Goal: Information Seeking & Learning: Learn about a topic

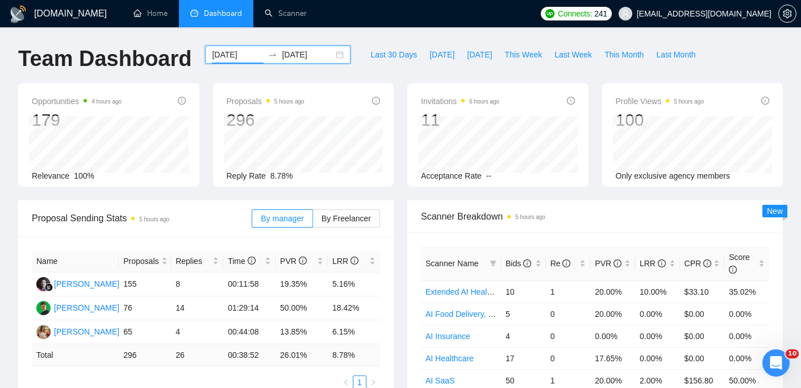
click at [228, 58] on input "[DATE]" at bounding box center [238, 54] width 52 height 13
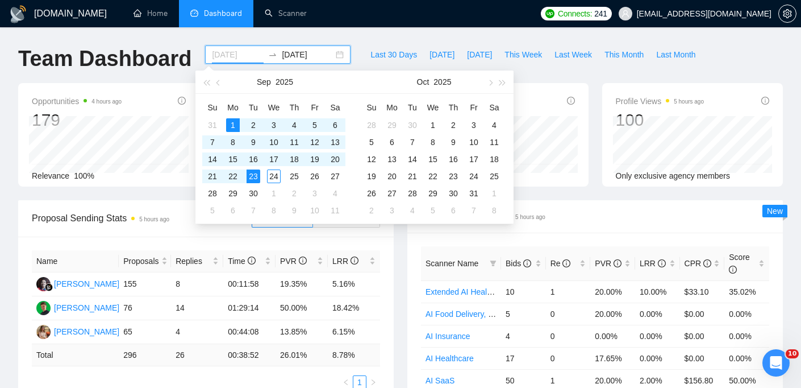
type input "[DATE]"
click at [317, 57] on input "[DATE]" at bounding box center [308, 54] width 52 height 13
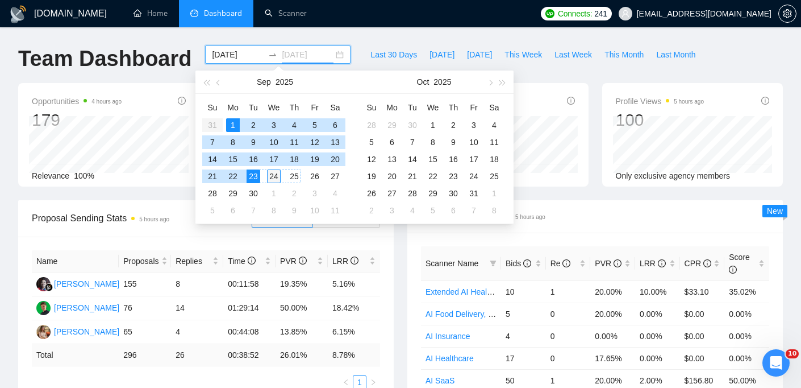
type input "[DATE]"
click at [277, 174] on div "24" at bounding box center [274, 176] width 14 height 14
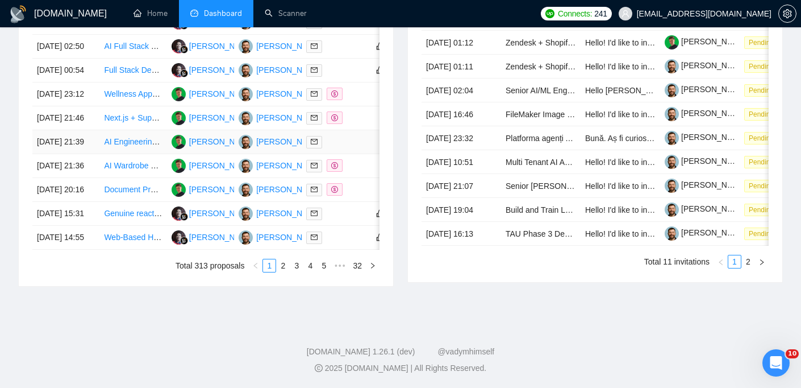
scroll to position [634, 0]
click at [280, 267] on link "2" at bounding box center [283, 265] width 13 height 13
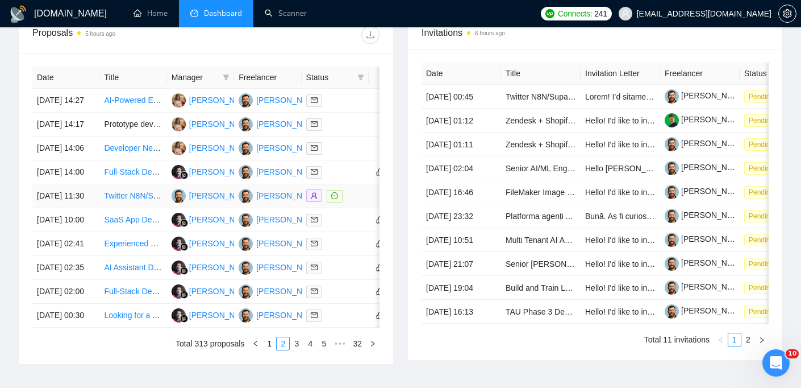
scroll to position [447, 0]
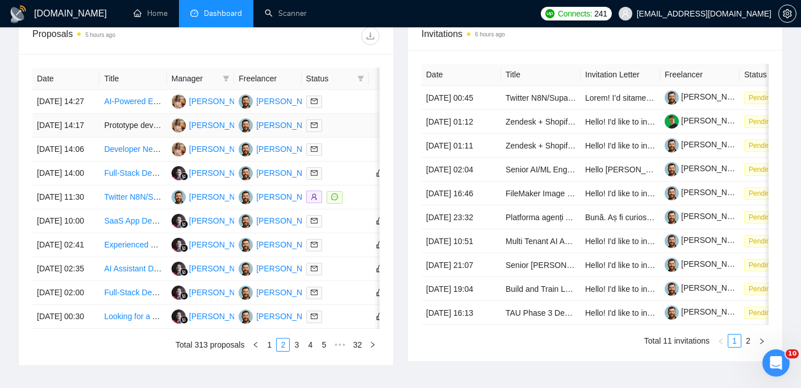
click at [93, 138] on td "[DATE] 14:17" at bounding box center [65, 126] width 67 height 24
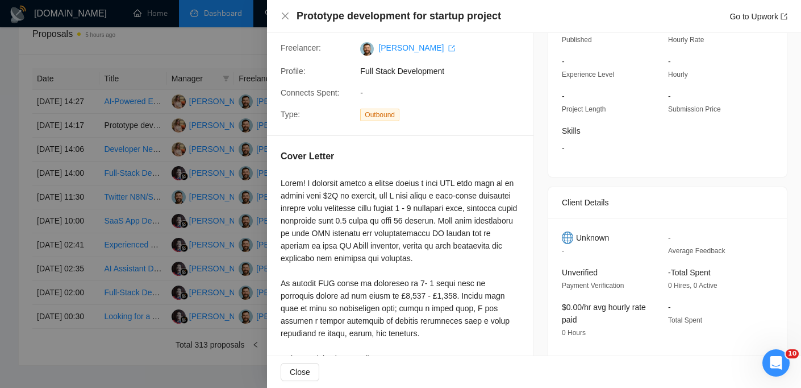
scroll to position [91, 0]
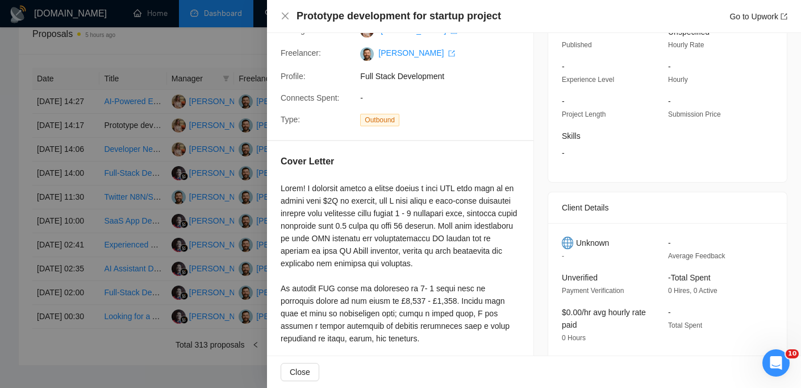
click at [573, 149] on span "-" at bounding box center [659, 153] width 194 height 13
click at [567, 149] on span "-" at bounding box center [659, 153] width 194 height 13
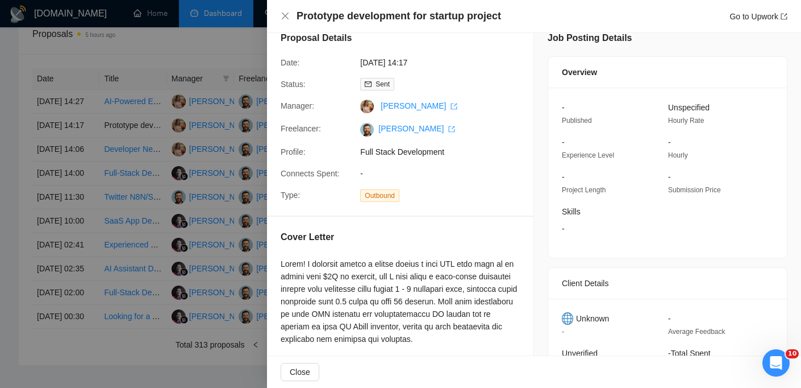
scroll to position [0, 0]
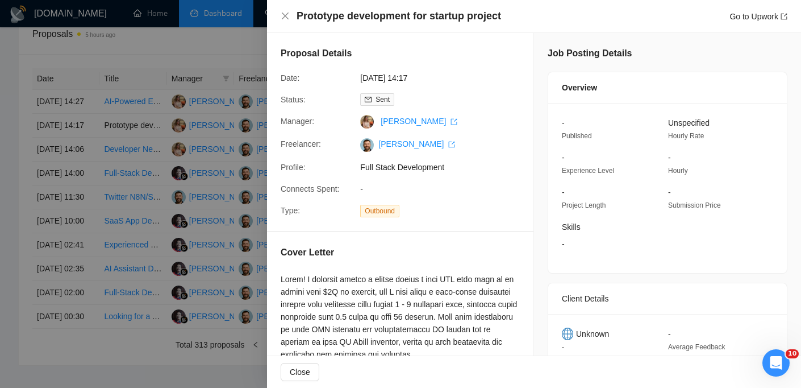
click at [285, 6] on div "Prototype development for startup project Go to Upwork" at bounding box center [534, 16] width 534 height 33
click at [285, 10] on div "Prototype development for startup project Go to Upwork" at bounding box center [534, 16] width 507 height 14
click at [285, 14] on icon "close" at bounding box center [285, 15] width 9 height 9
